Goal: Manage account settings

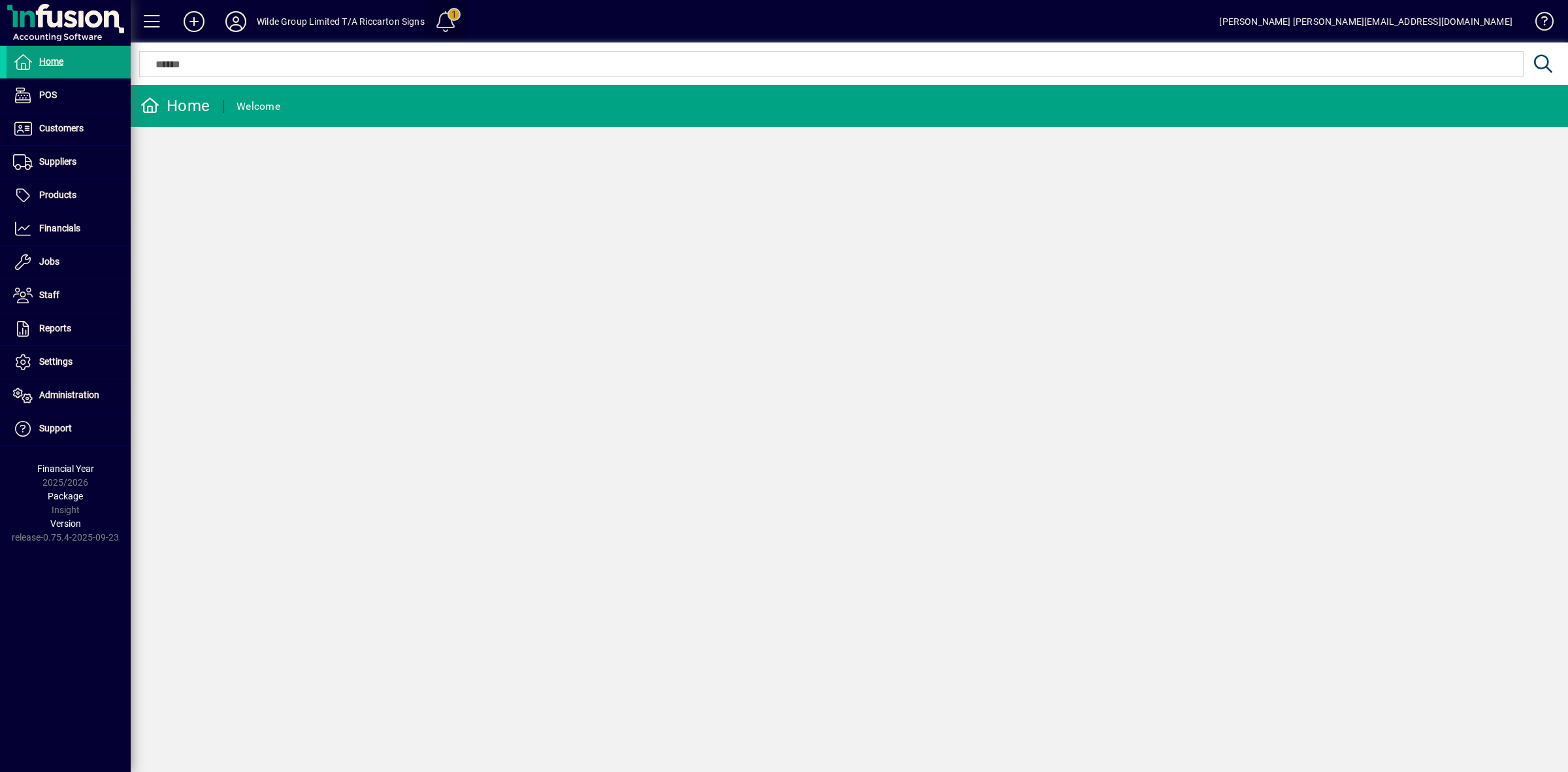
click at [446, 10] on span at bounding box center [445, 22] width 32 height 32
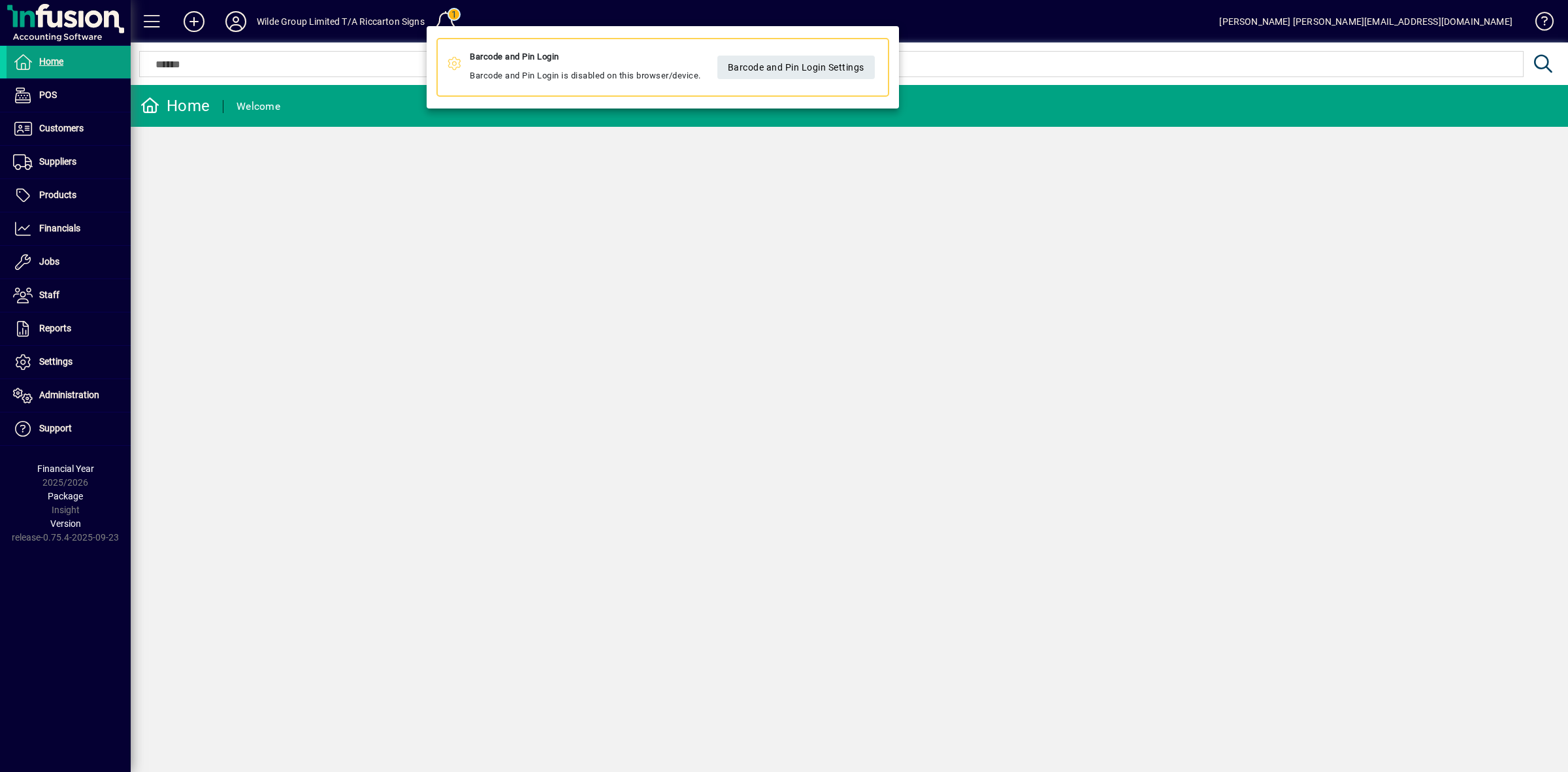
click at [56, 363] on div at bounding box center [784, 386] width 1568 height 772
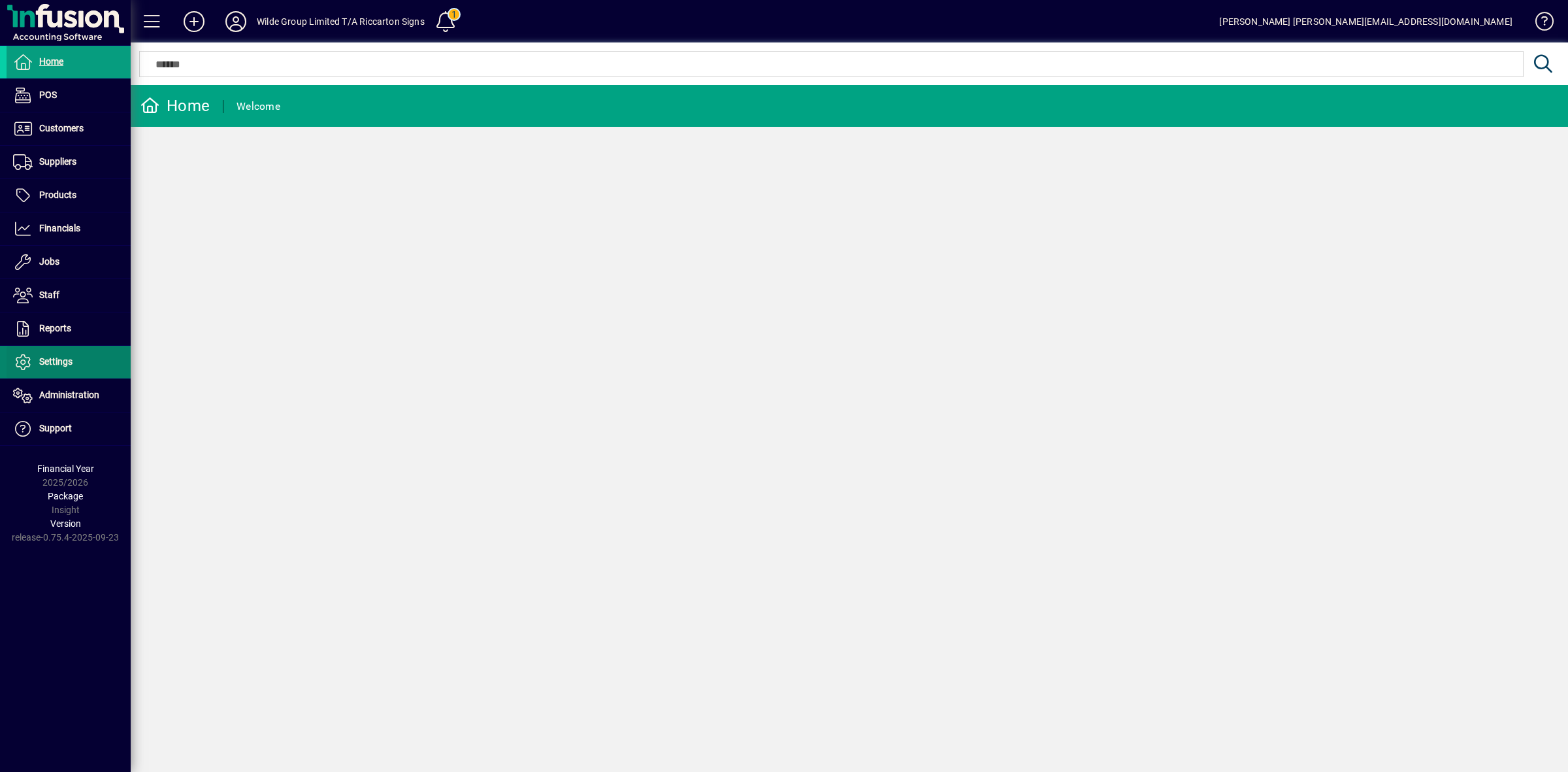
click at [56, 363] on span "Settings" at bounding box center [56, 361] width 34 height 11
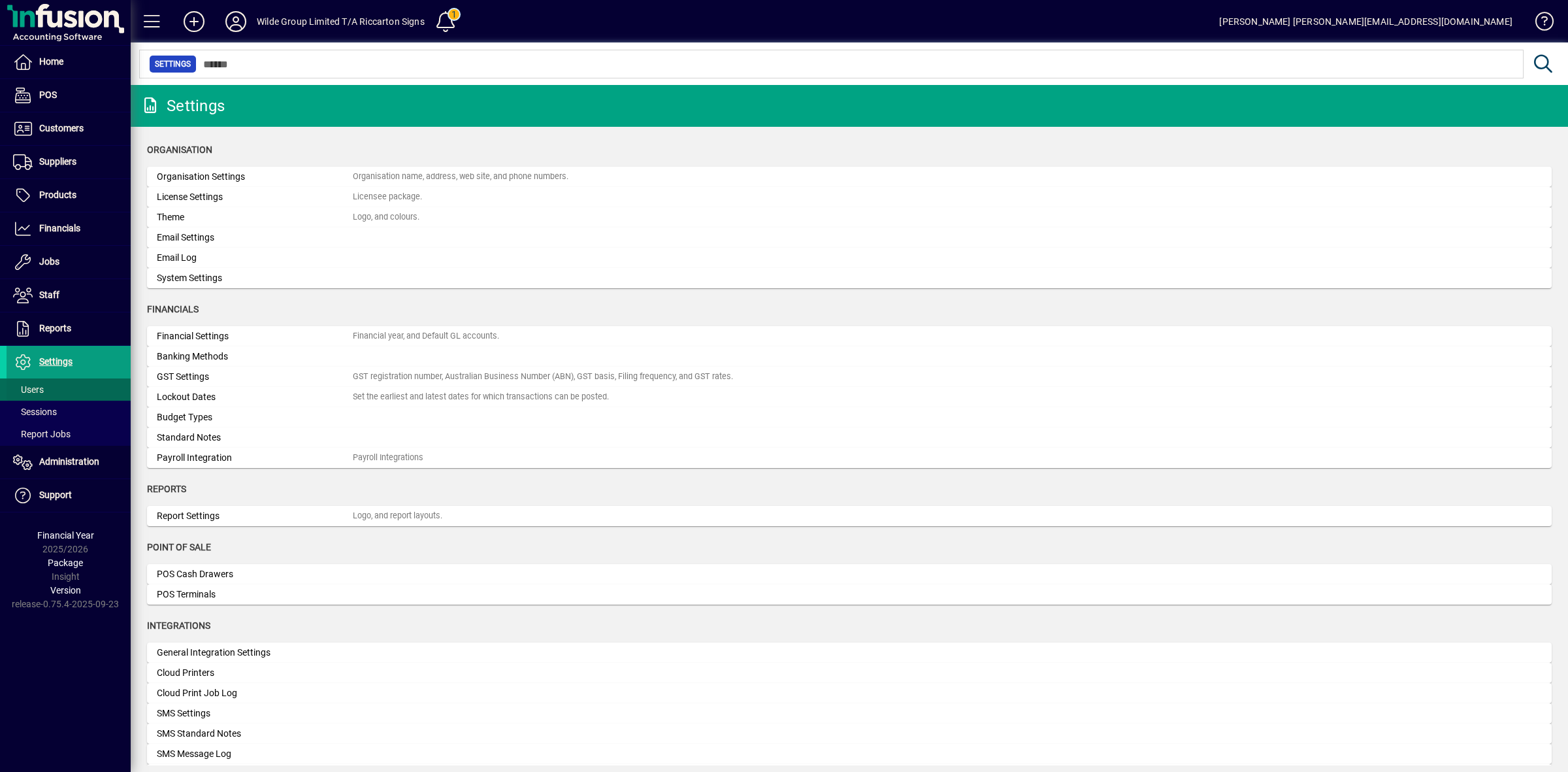
click at [35, 387] on span "Users" at bounding box center [28, 390] width 31 height 11
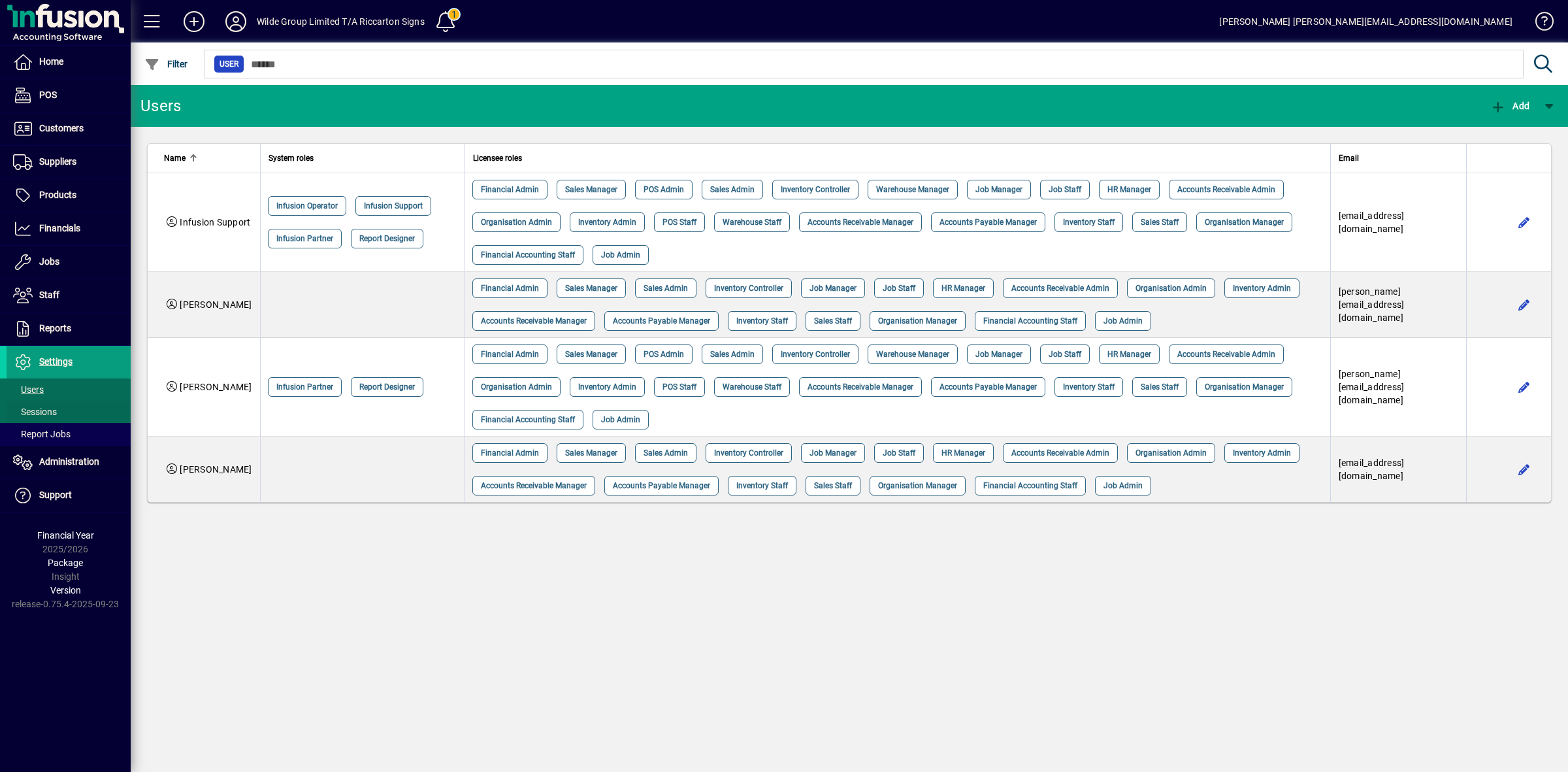
click at [44, 413] on span "Sessions" at bounding box center [34, 412] width 44 height 11
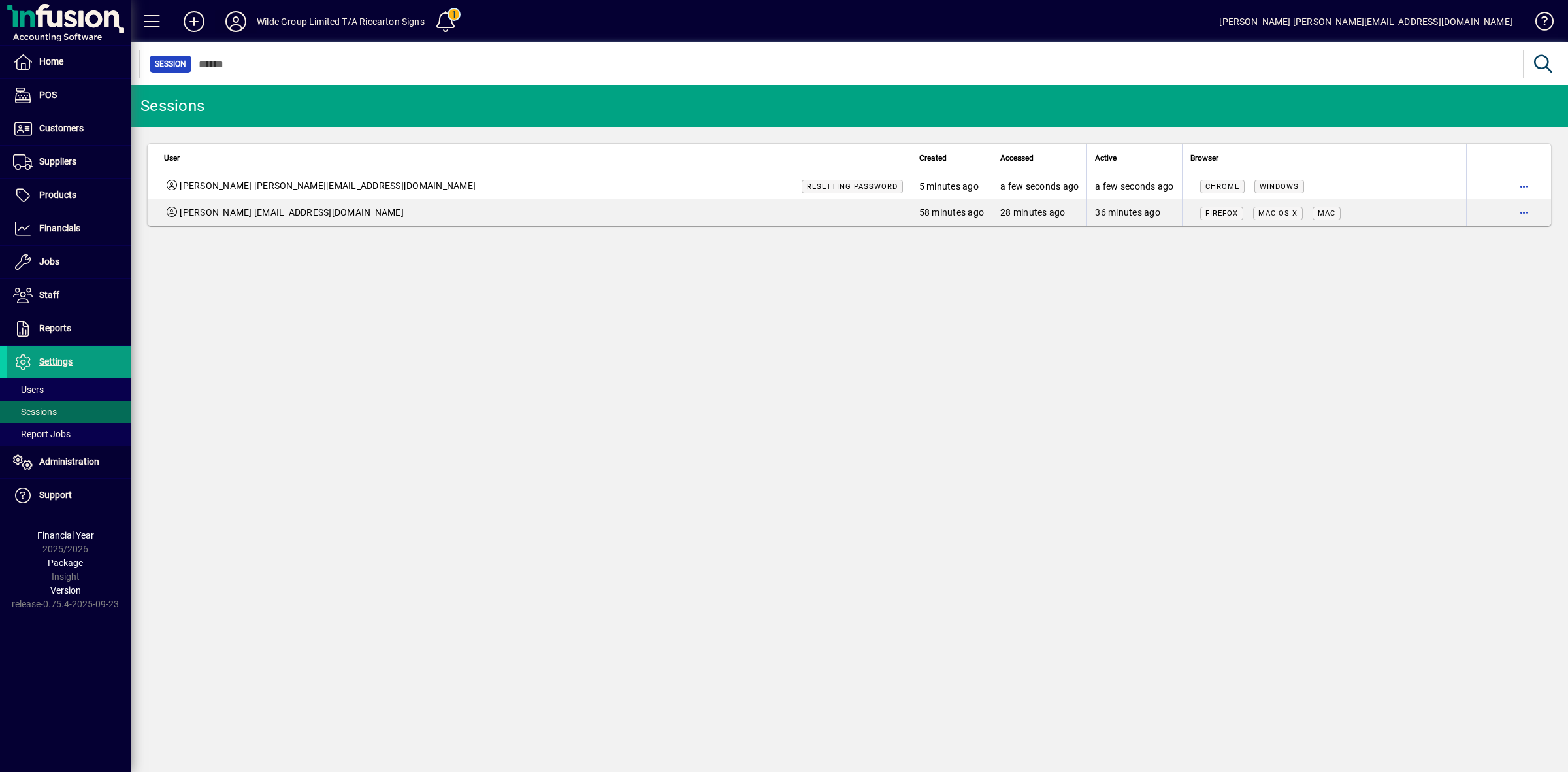
click at [238, 24] on icon at bounding box center [236, 22] width 26 height 21
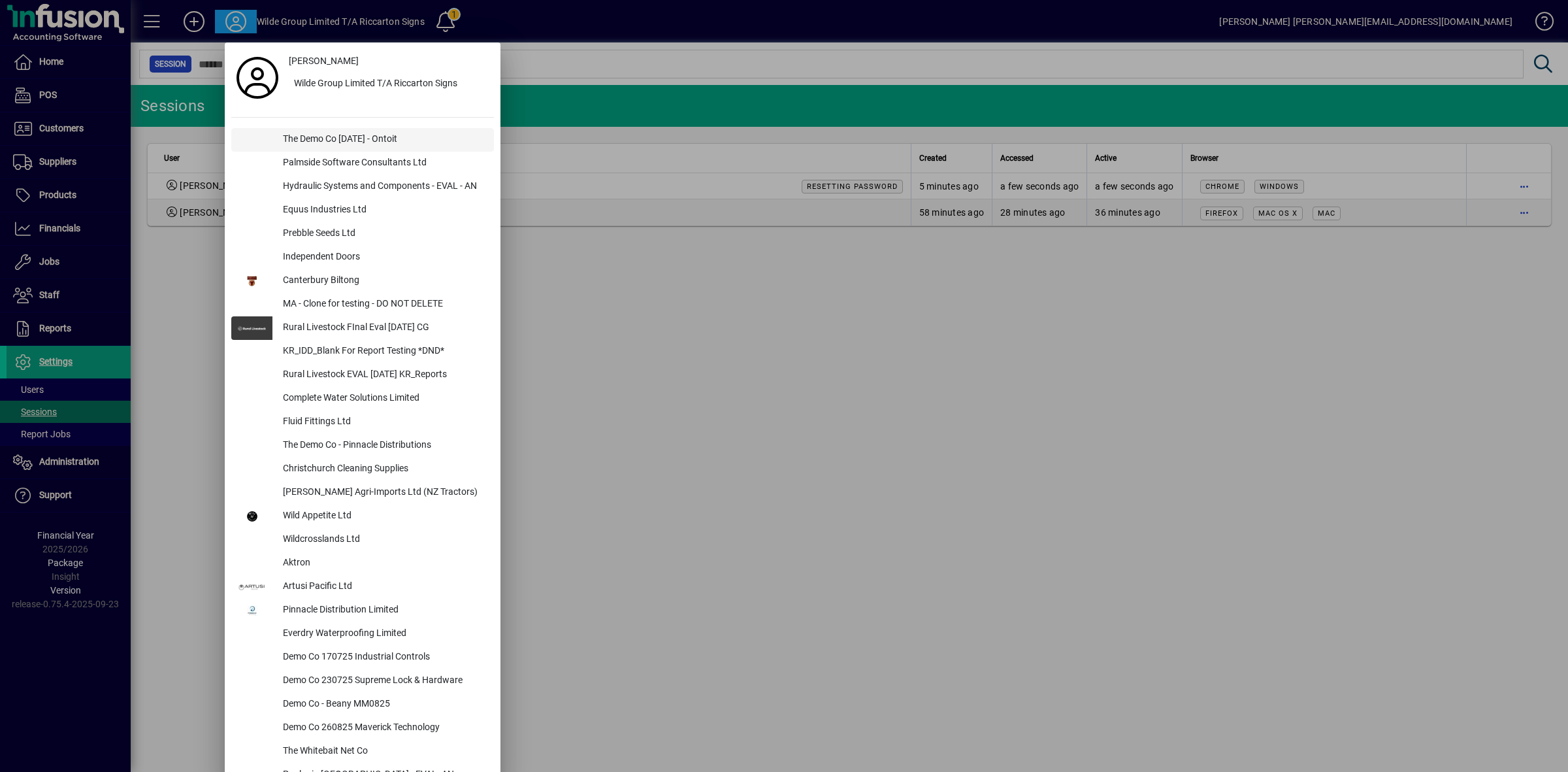
click at [299, 139] on div "The Demo Co [DATE] - Ontoit" at bounding box center [384, 140] width 222 height 24
